Goal: Obtain resource: Download file/media

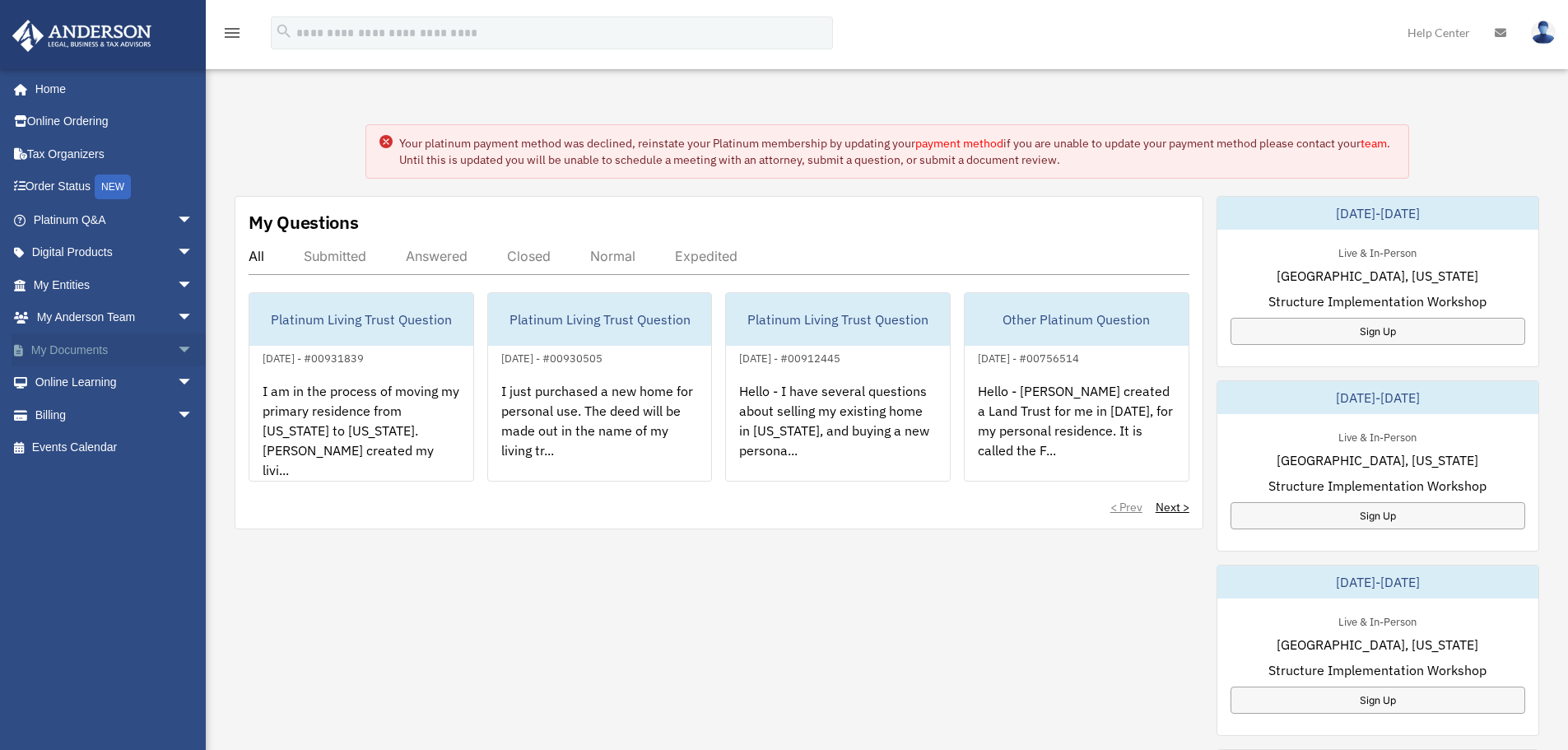
click at [177, 350] on span "arrow_drop_down" at bounding box center [193, 350] width 33 height 34
click at [74, 385] on link "Box" at bounding box center [120, 382] width 195 height 33
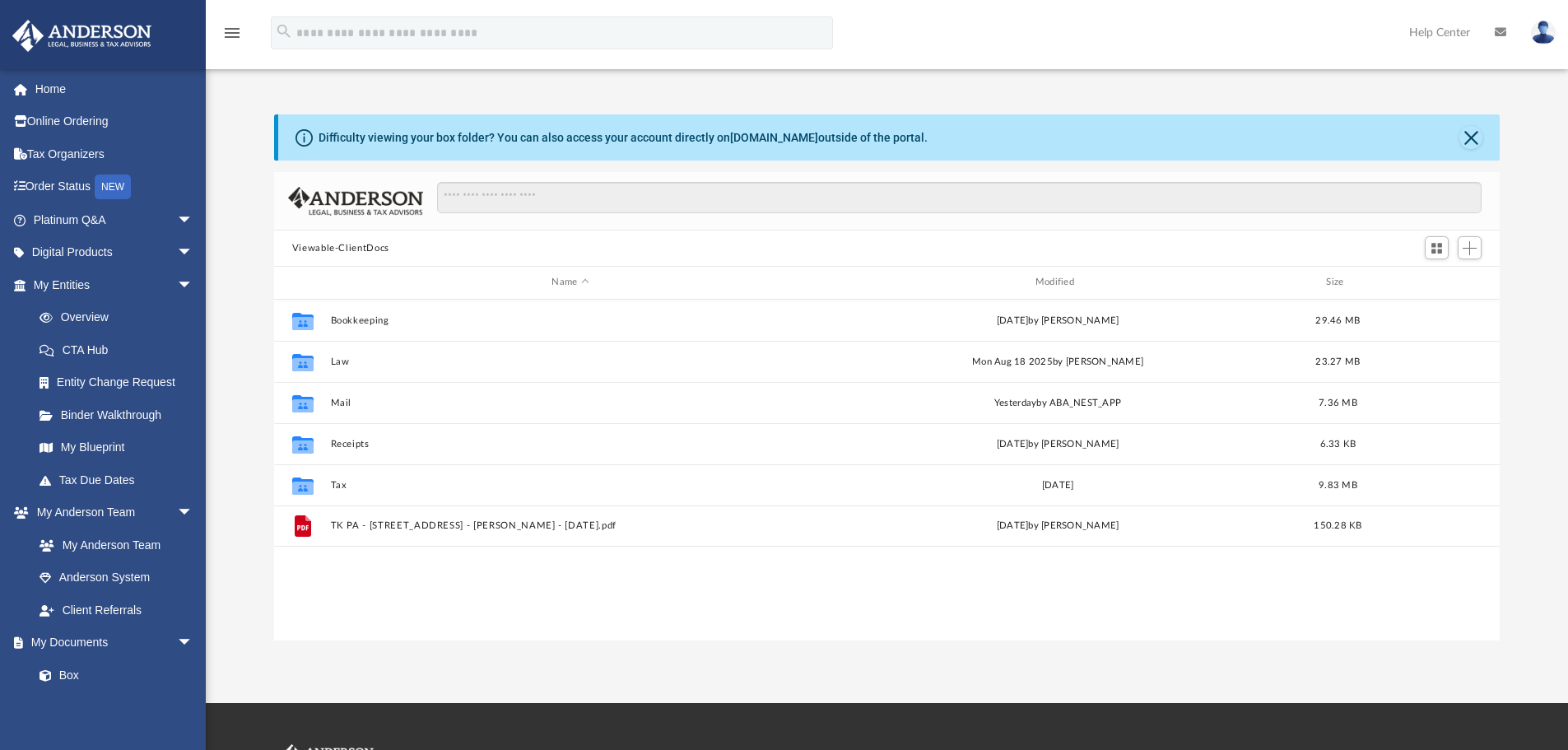
scroll to position [362, 1213]
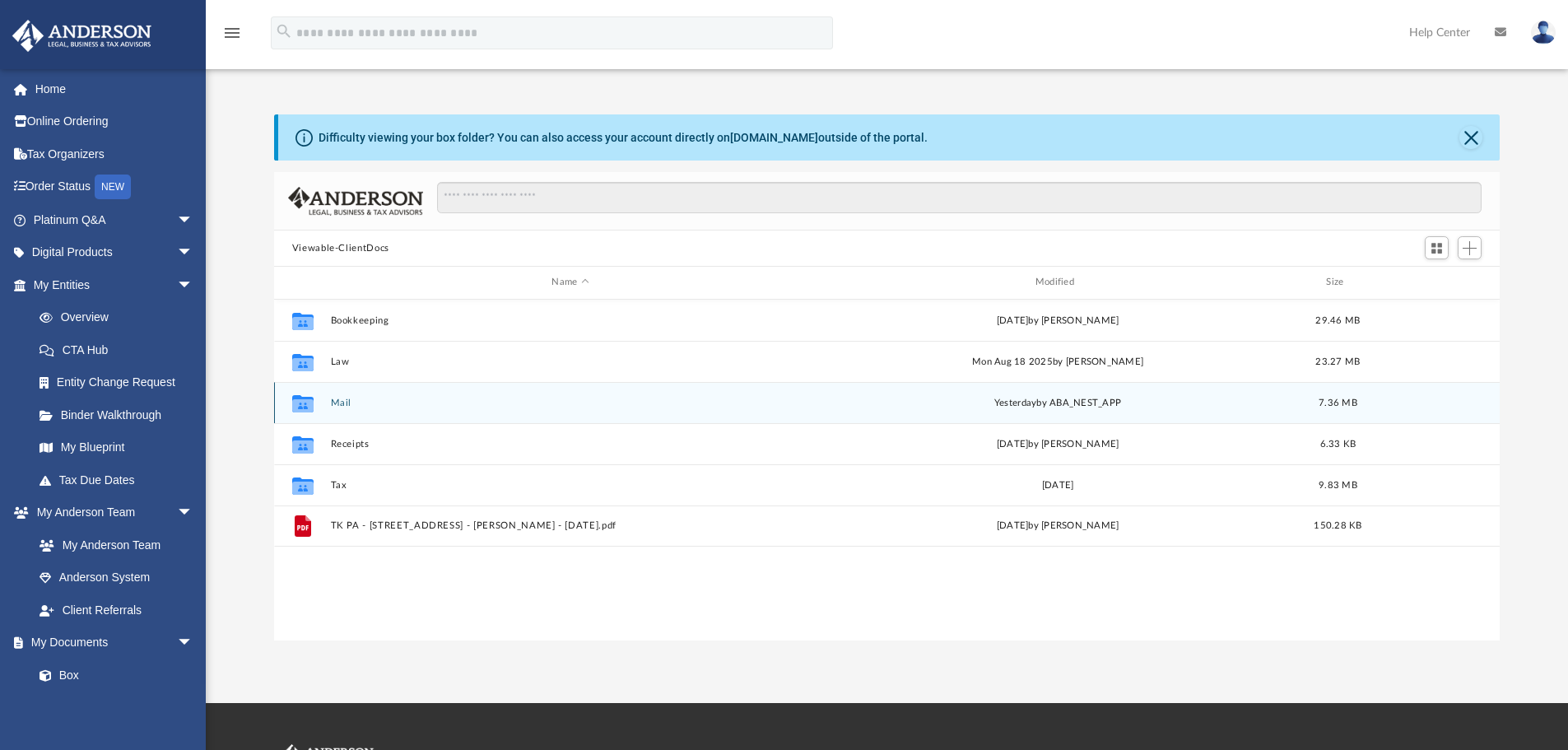
click at [336, 405] on button "Mail" at bounding box center [569, 403] width 479 height 11
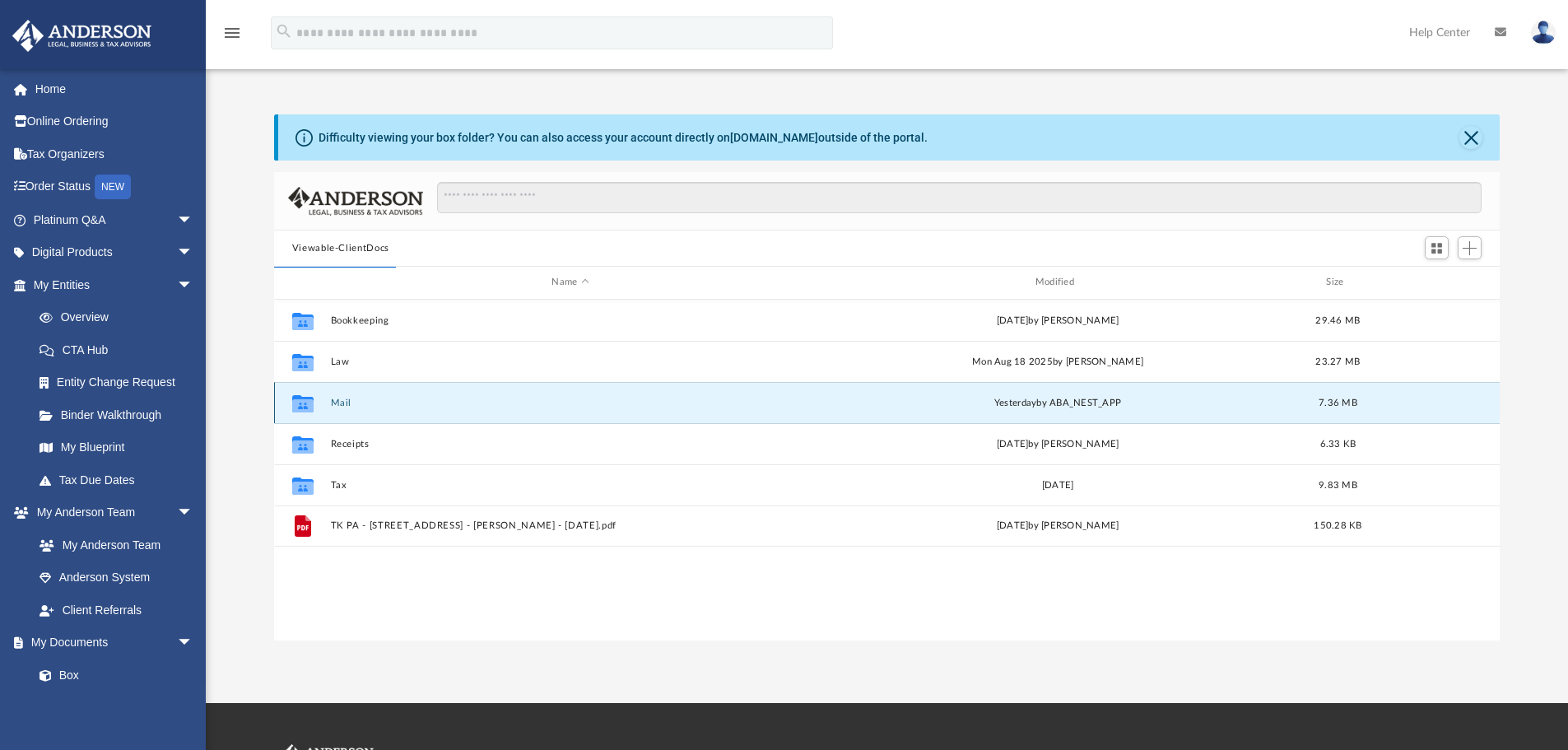
click at [337, 403] on button "Mail" at bounding box center [569, 403] width 479 height 11
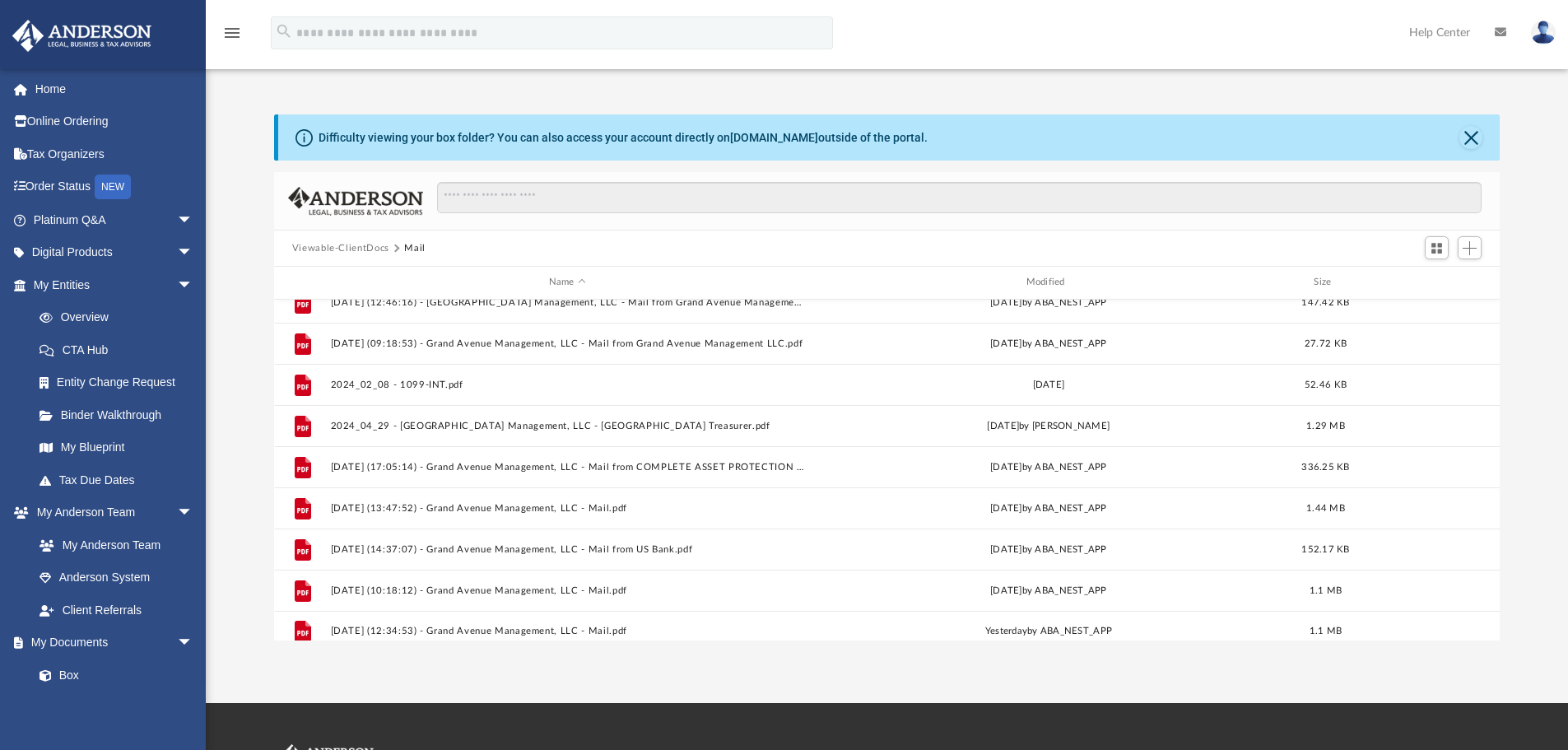
scroll to position [277, 0]
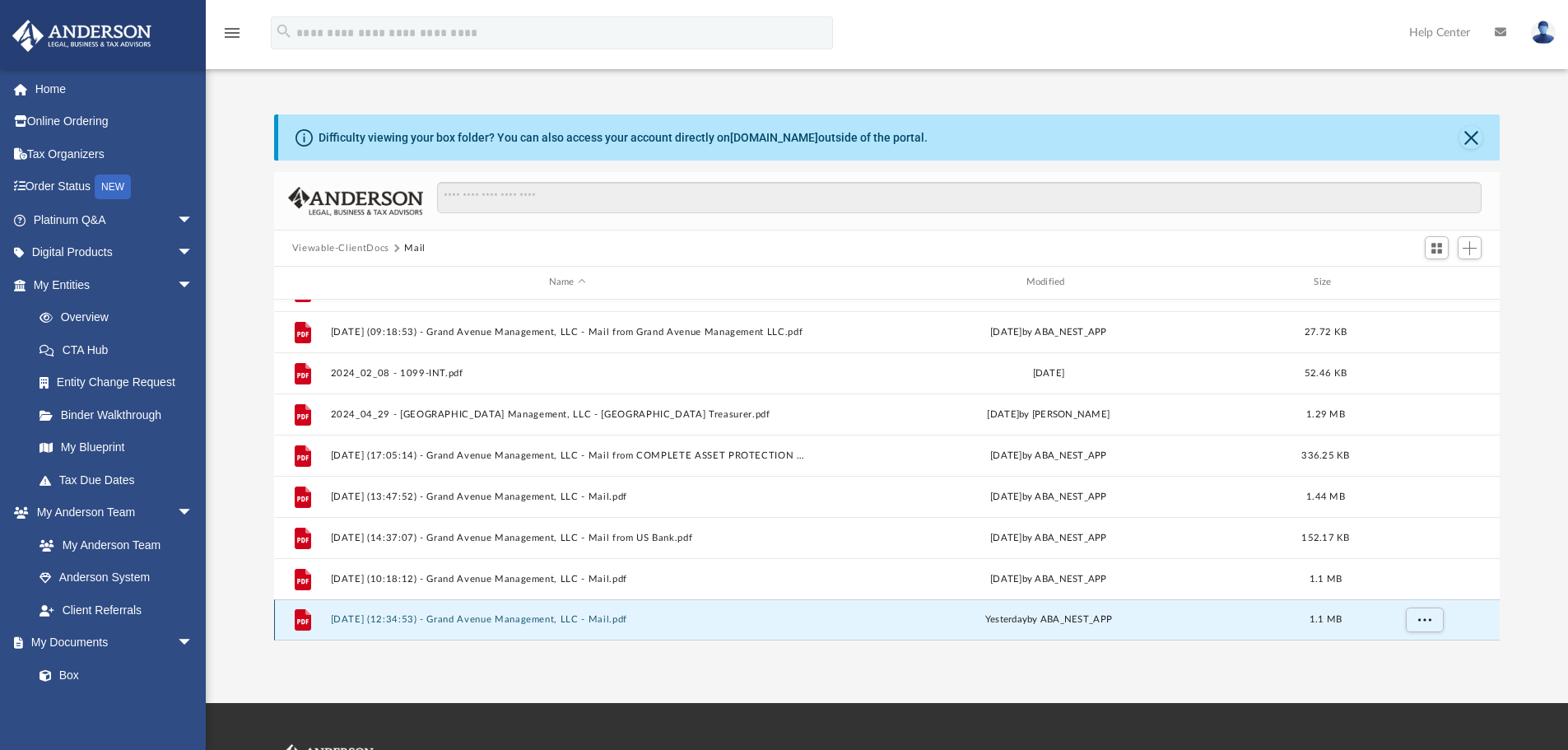
click at [532, 622] on button "[DATE] (12:34:53) - Grand Avenue Management, LLC - Mail.pdf" at bounding box center [567, 620] width 474 height 11
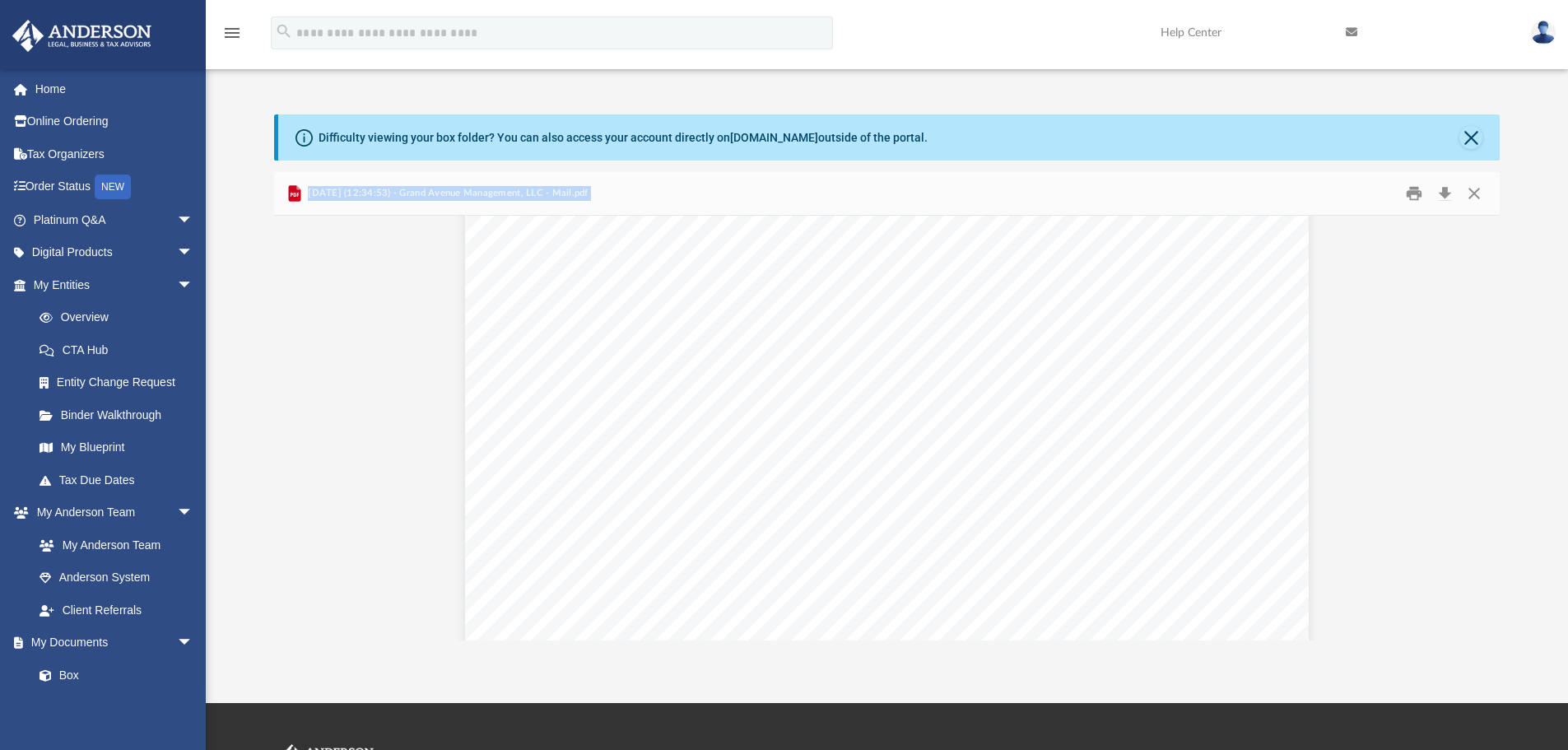
scroll to position [0, 0]
click at [1470, 141] on button "Close" at bounding box center [1470, 137] width 23 height 23
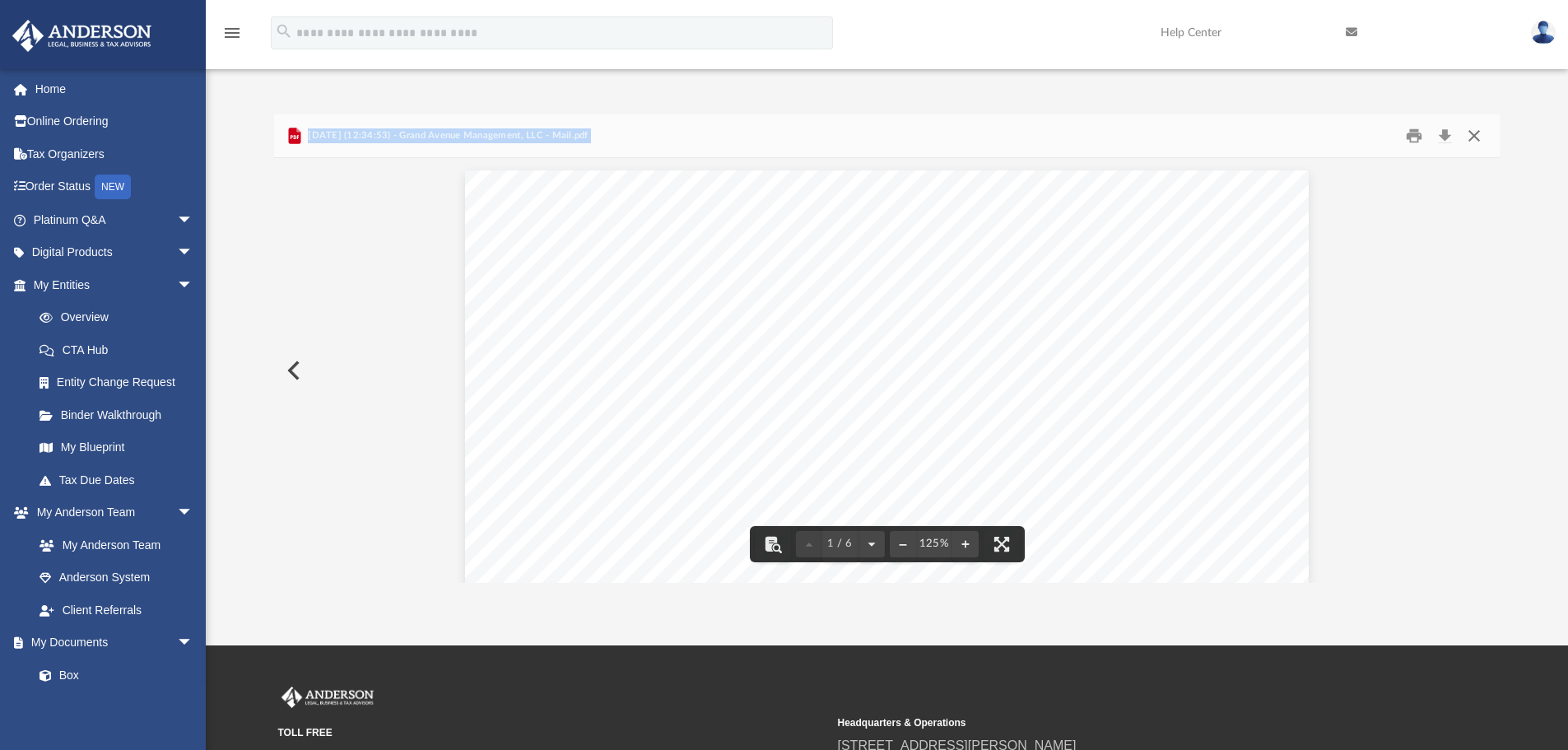
click at [1467, 142] on button "Close" at bounding box center [1474, 136] width 29 height 25
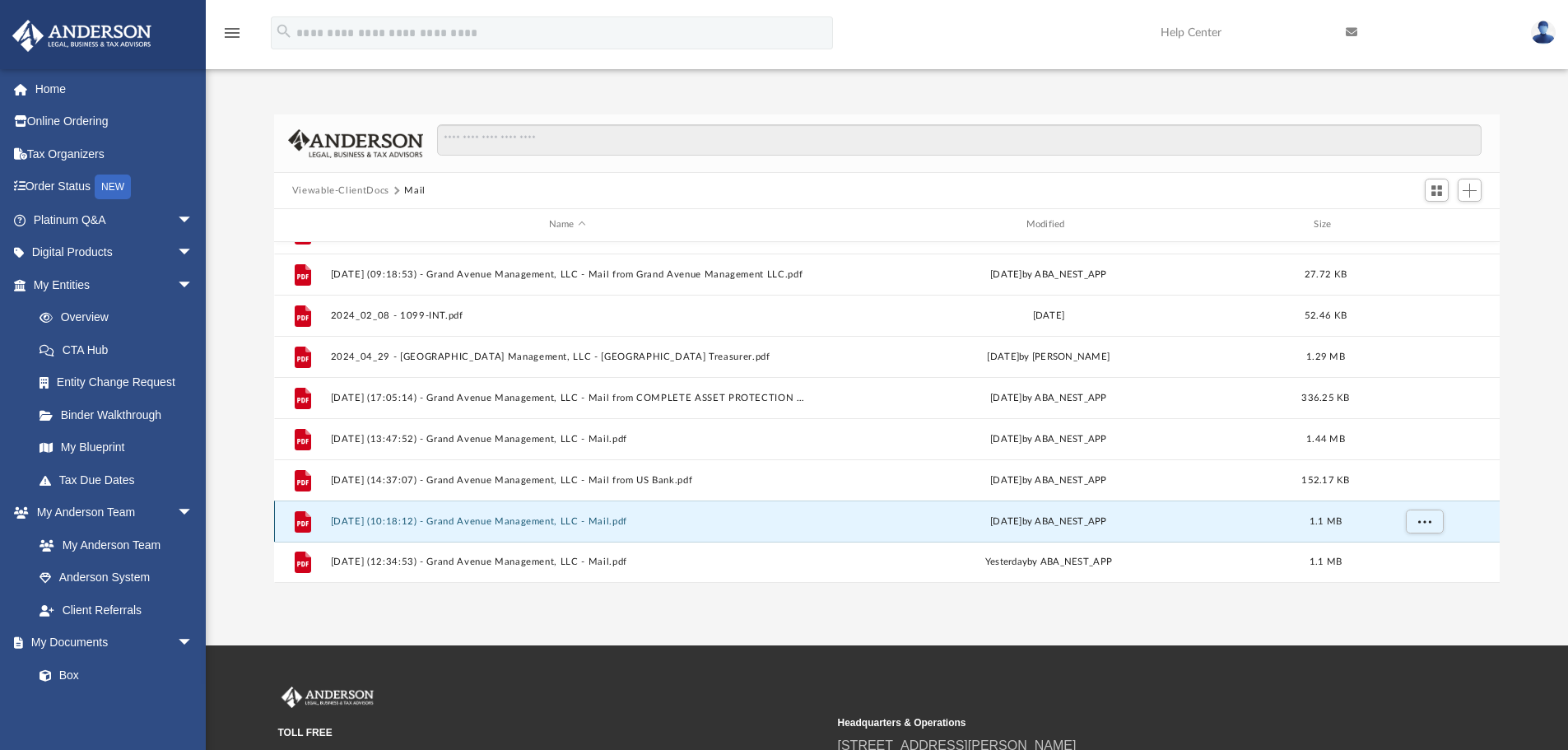
click at [370, 523] on button "[DATE] (10:18:12) - Grand Avenue Management, LLC - Mail.pdf" at bounding box center [567, 521] width 474 height 11
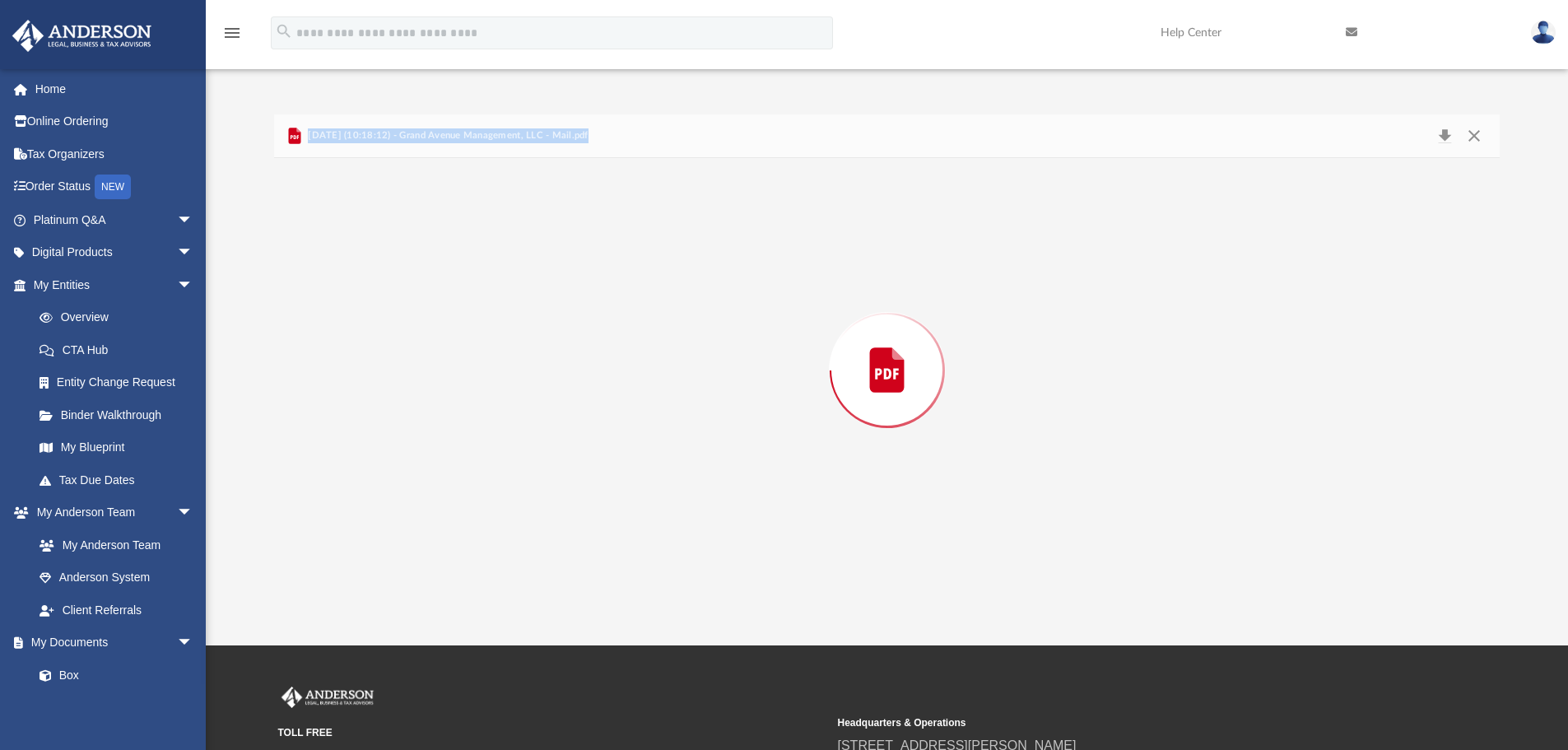
click at [370, 523] on div "Preview" at bounding box center [887, 370] width 1226 height 425
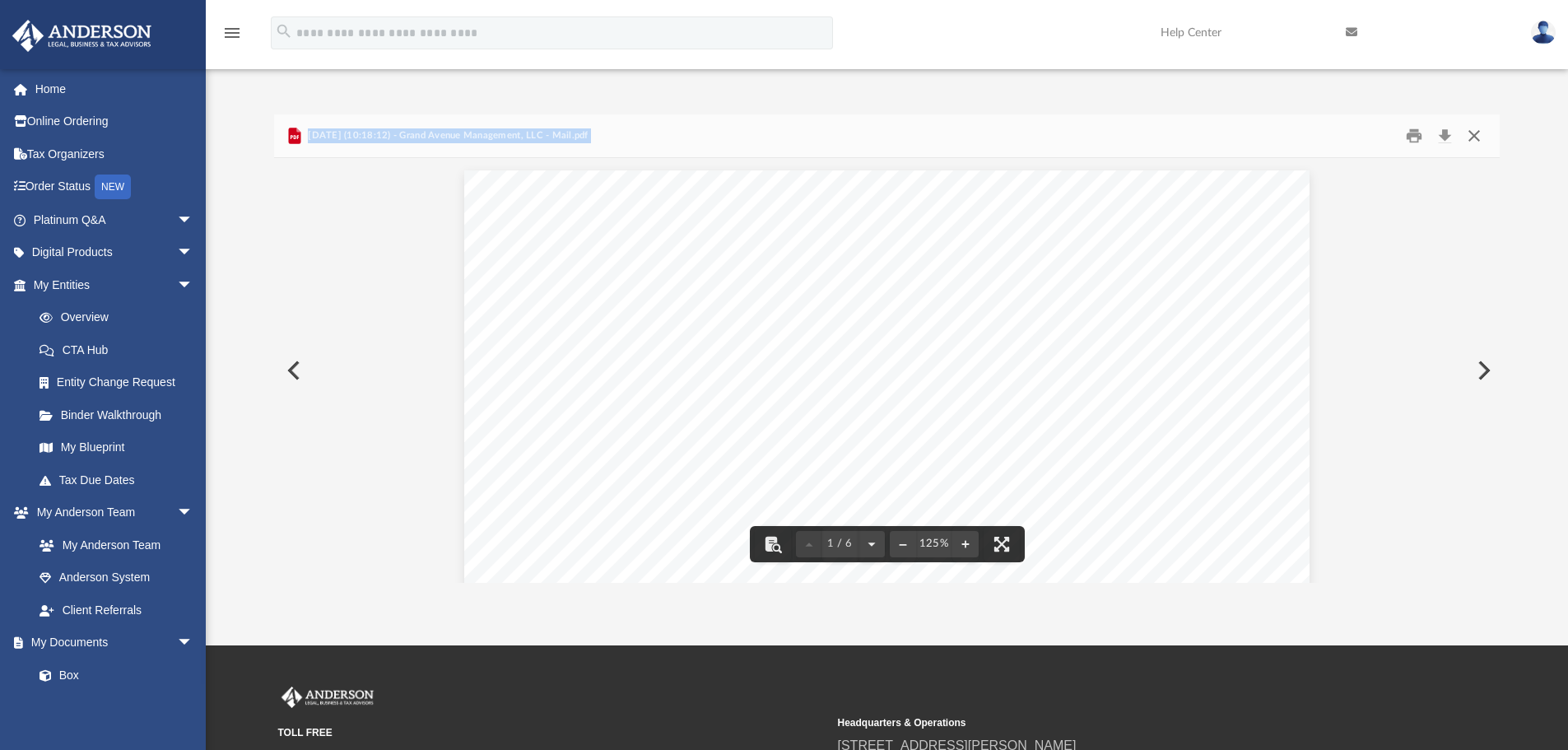
click at [1474, 139] on button "Close" at bounding box center [1474, 136] width 29 height 25
